Goal: Find specific page/section: Find specific page/section

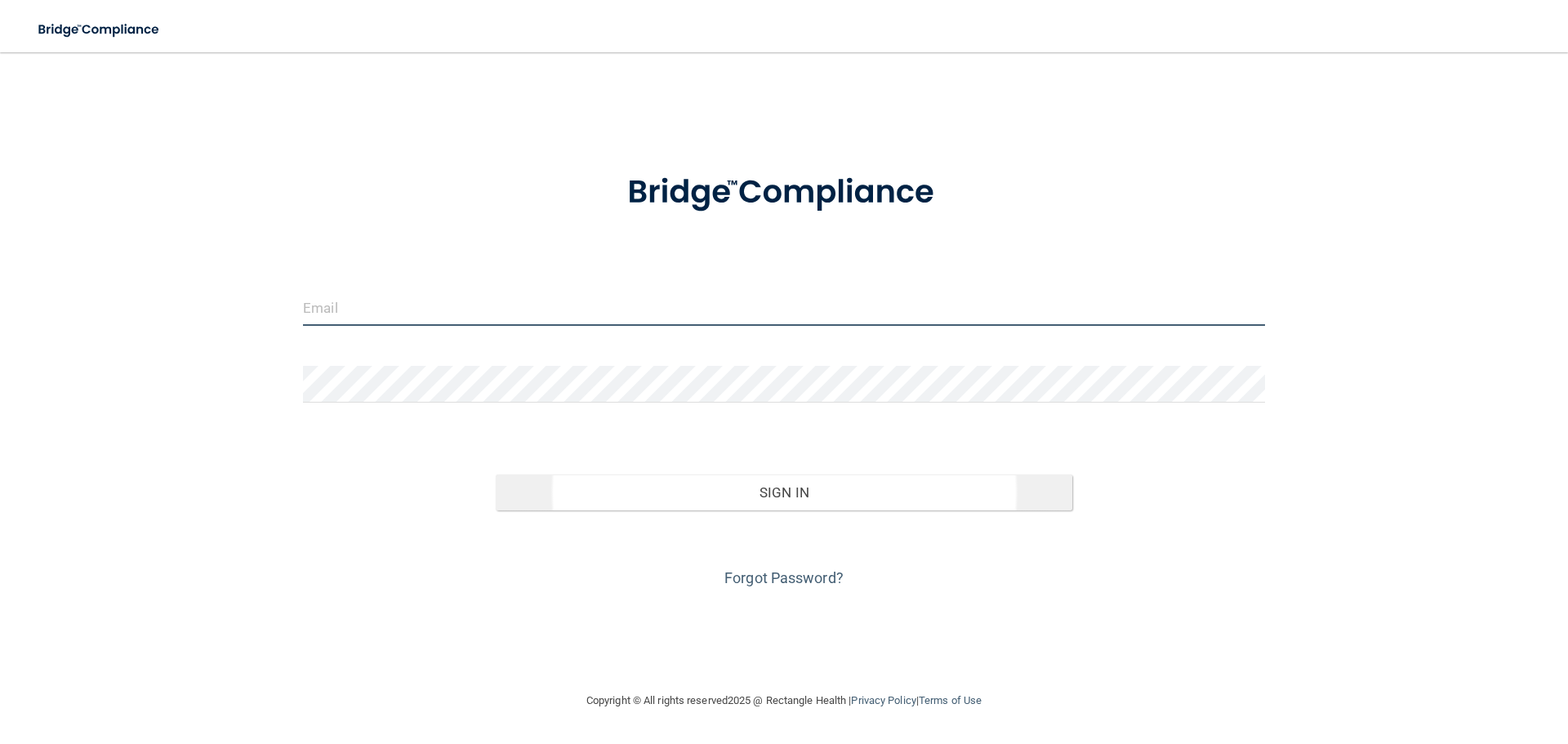
type input "[EMAIL_ADDRESS][DOMAIN_NAME]"
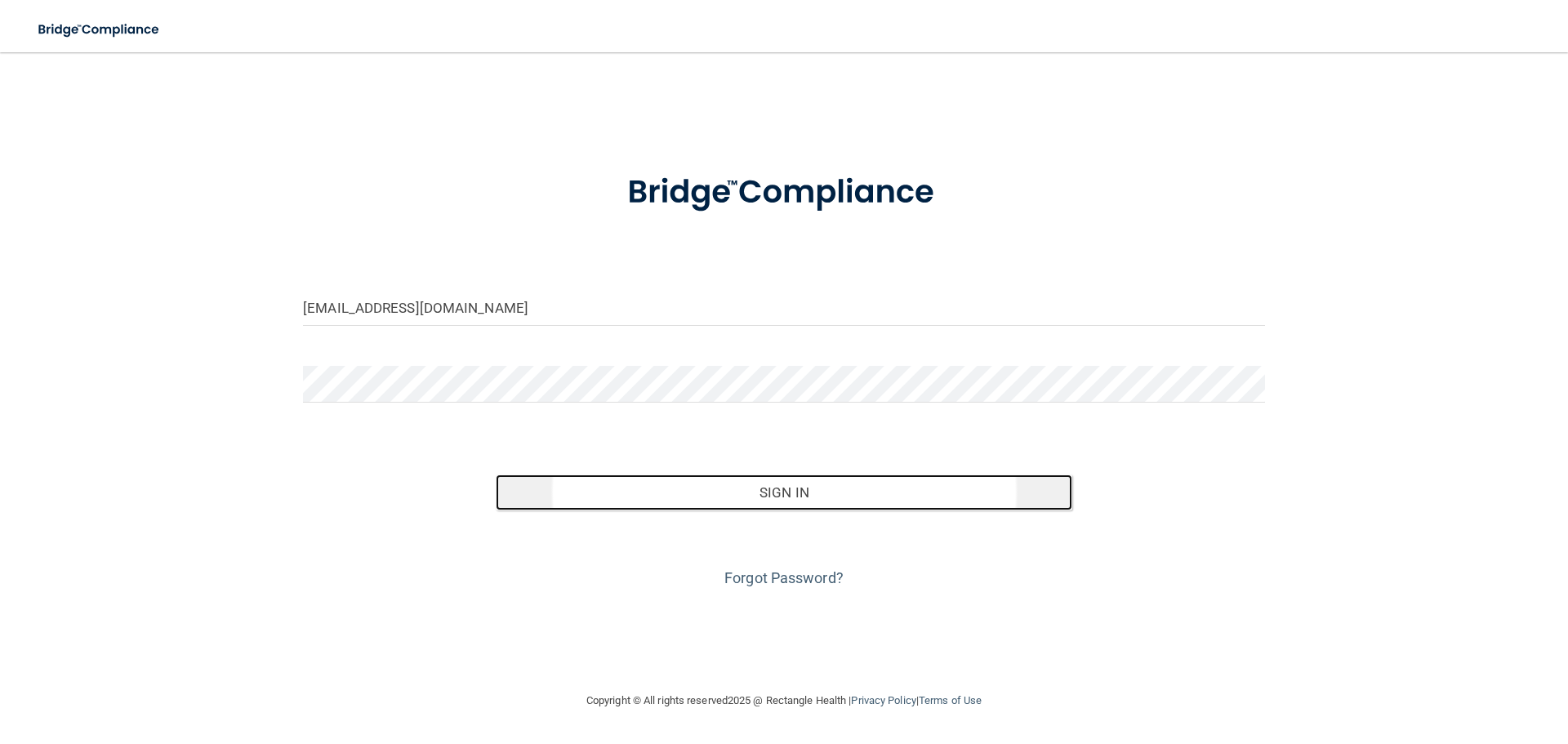
click at [698, 484] on button "Sign In" at bounding box center [784, 492] width 577 height 36
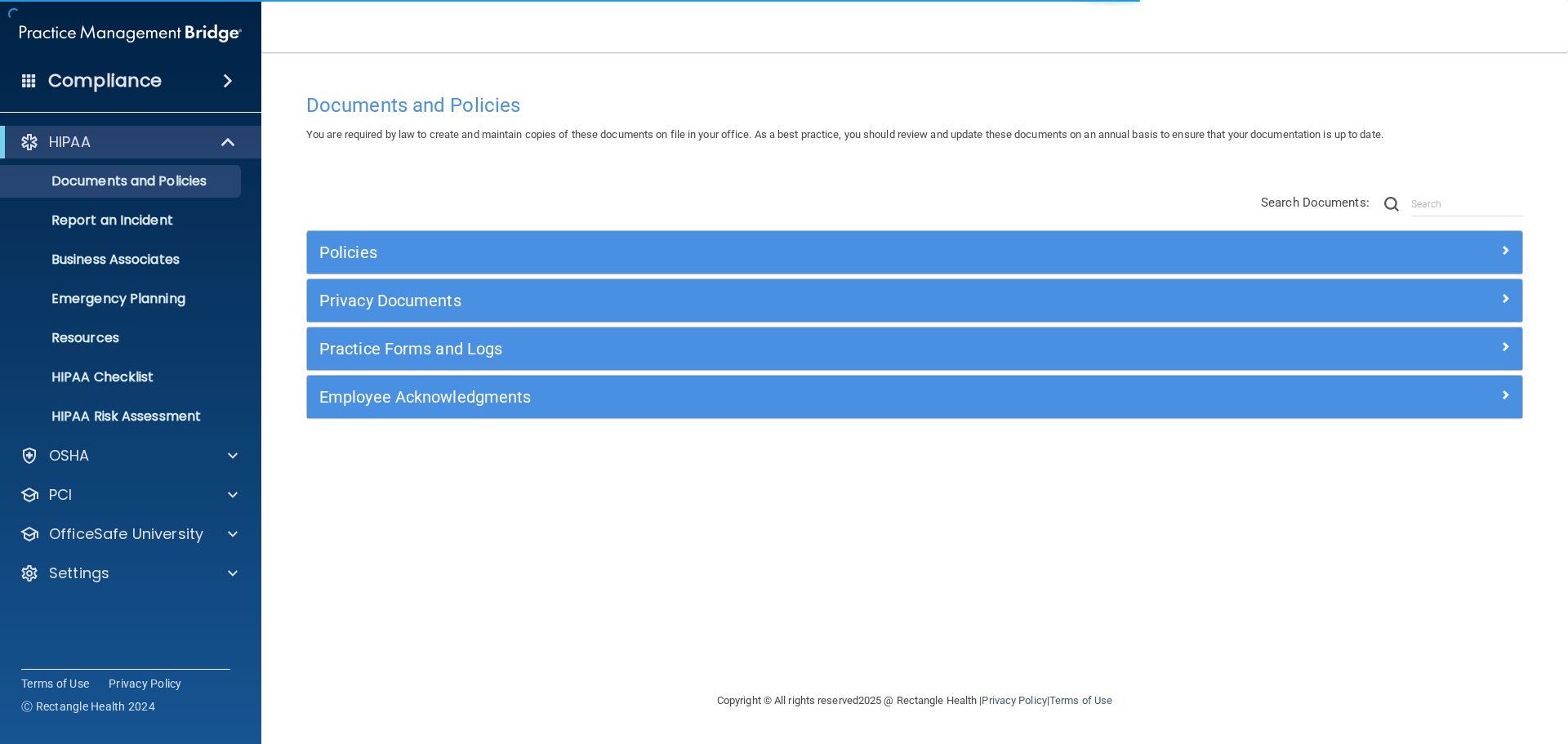
click at [63, 76] on h4 "Compliance" at bounding box center [105, 81] width 113 height 23
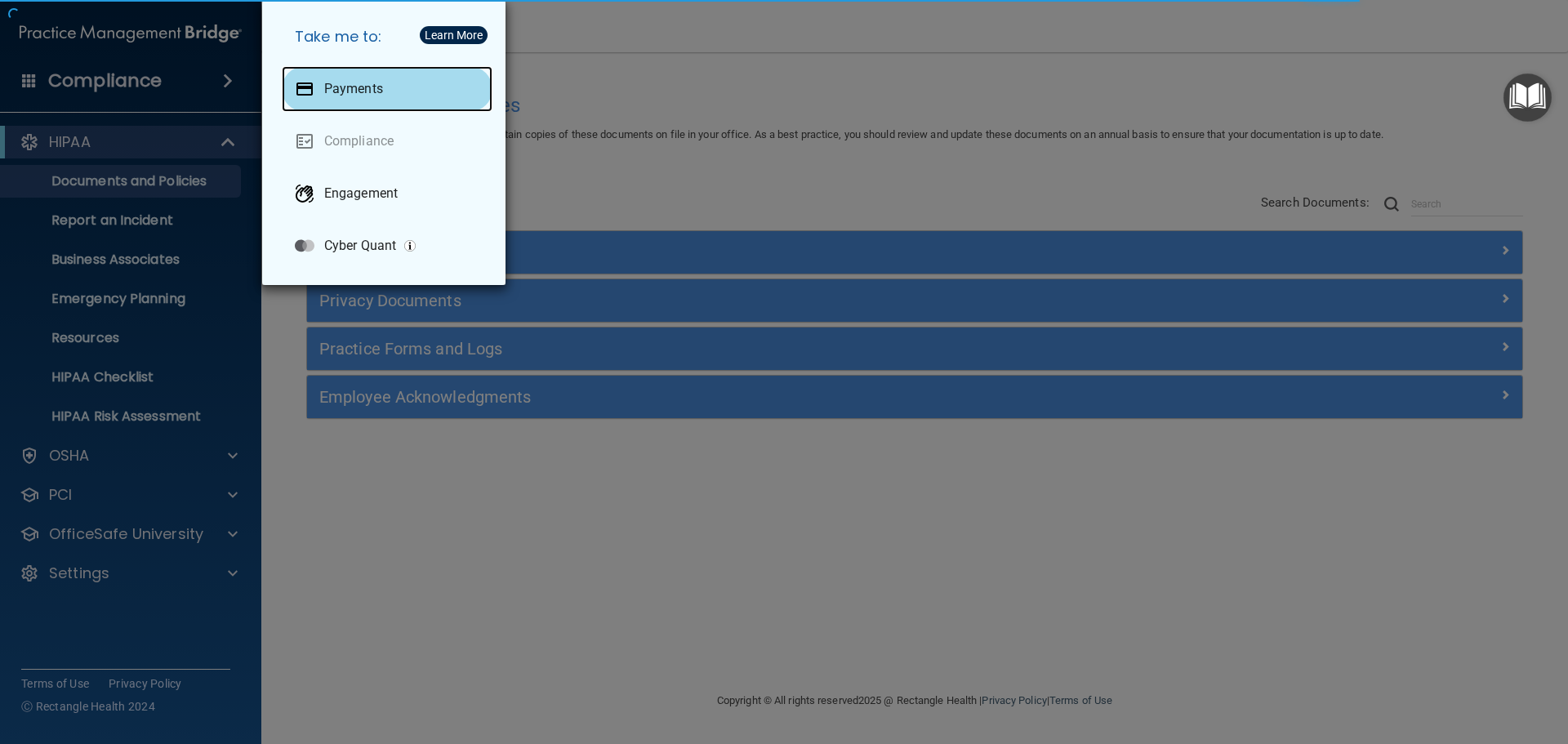
click at [352, 90] on p "Payments" at bounding box center [354, 89] width 59 height 16
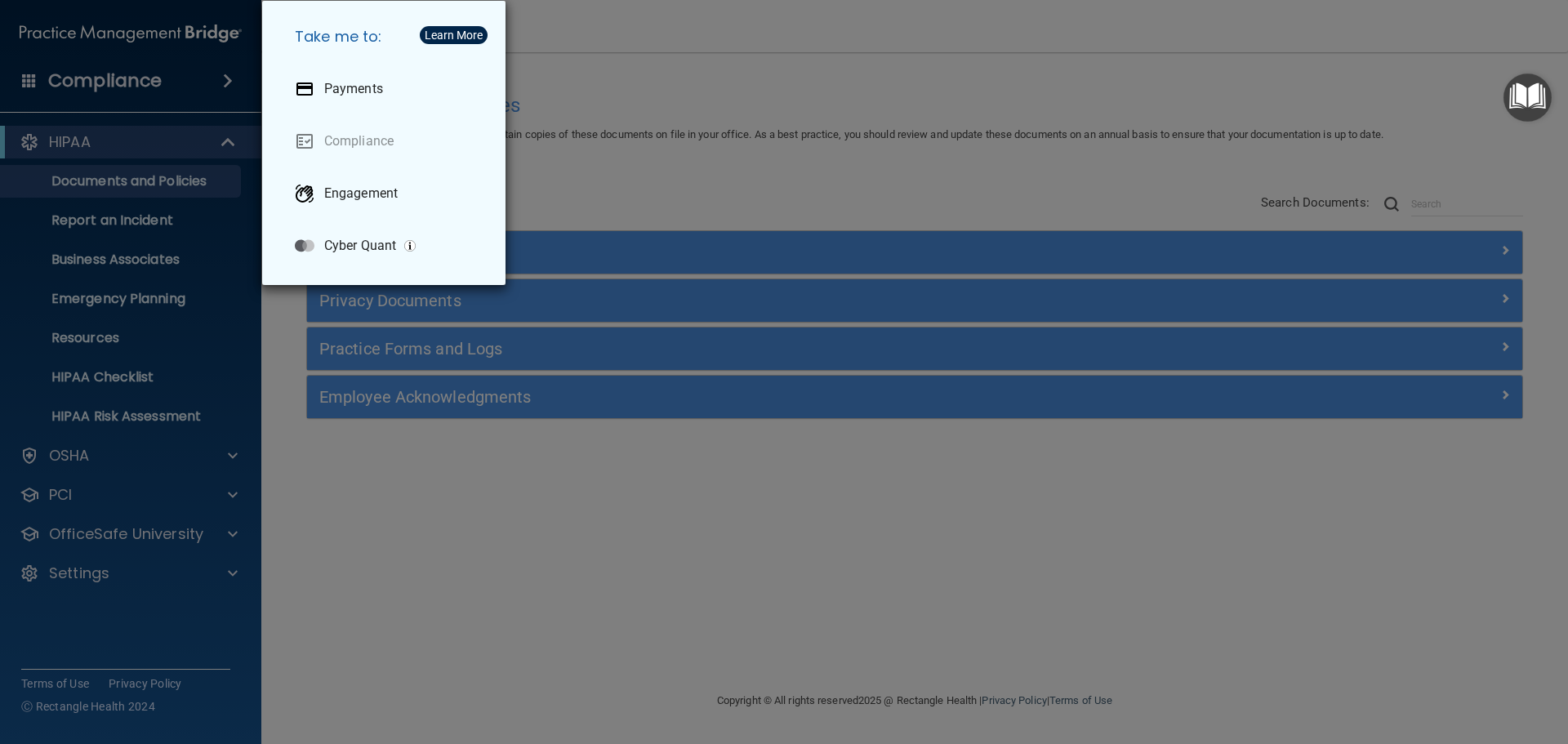
click at [934, 65] on div "Take me to: Payments Compliance Engagement Cyber Quant" at bounding box center [784, 372] width 1568 height 744
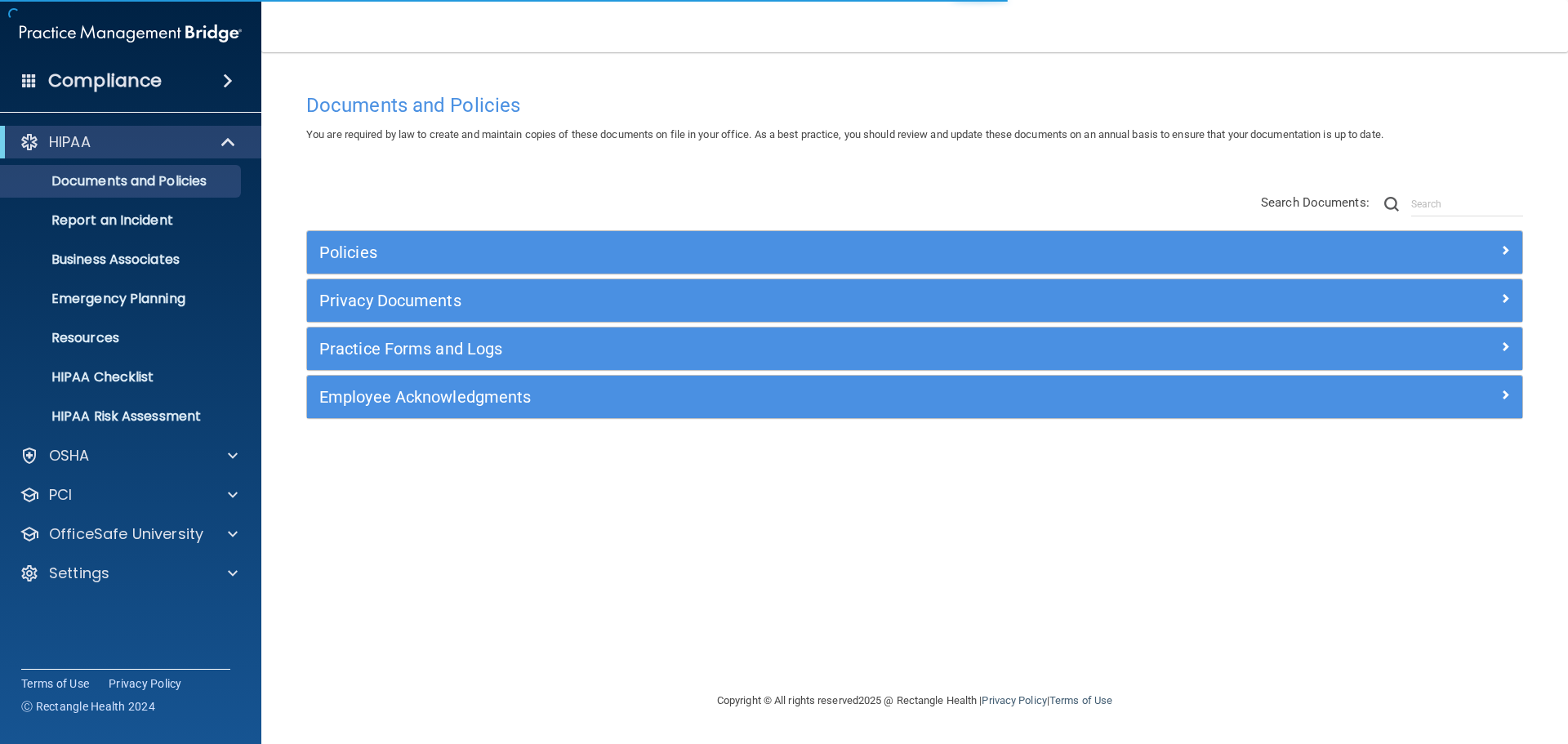
click at [59, 91] on h4 "Compliance" at bounding box center [105, 81] width 113 height 23
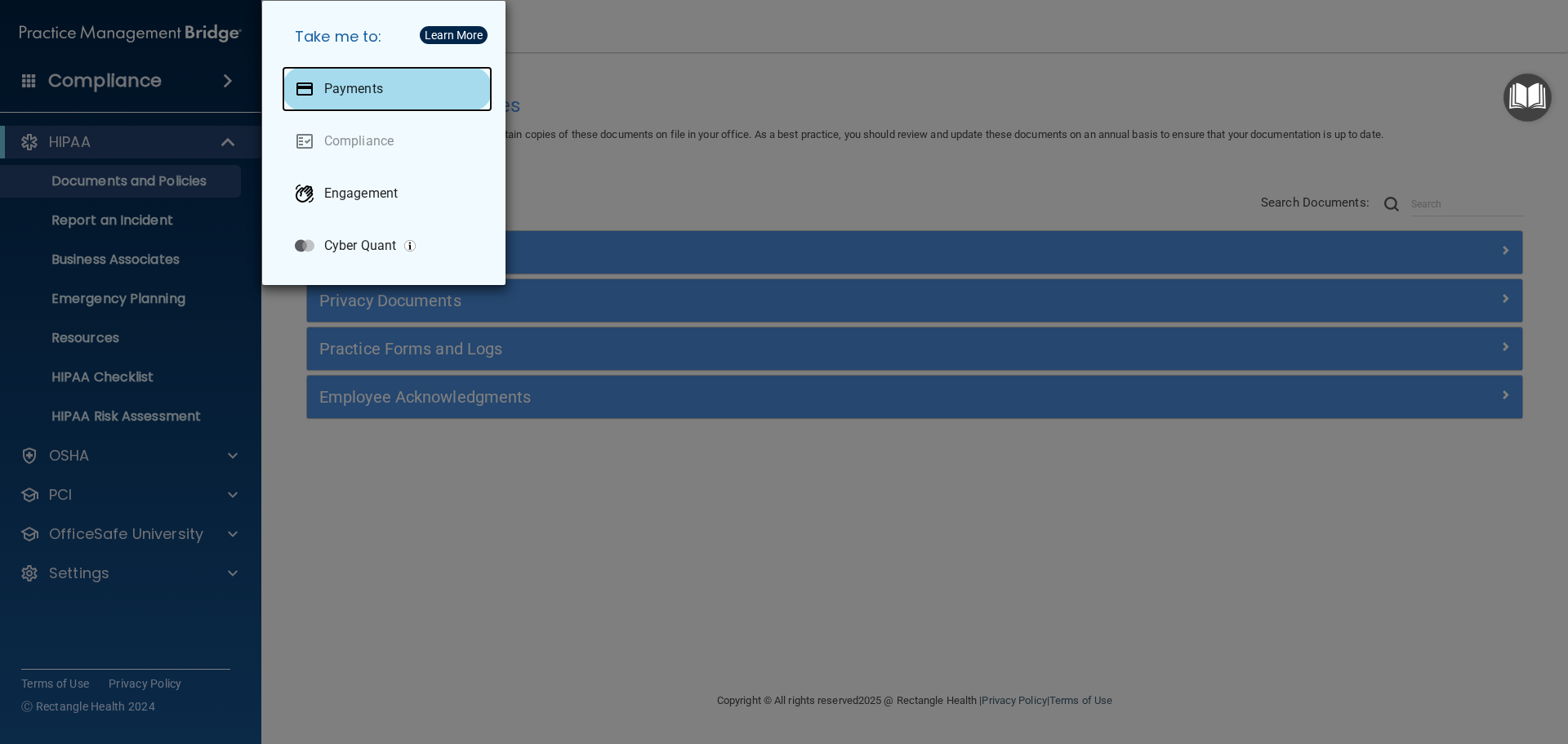
click at [315, 84] on div "Payments" at bounding box center [386, 89] width 211 height 46
